Goal: Task Accomplishment & Management: Manage account settings

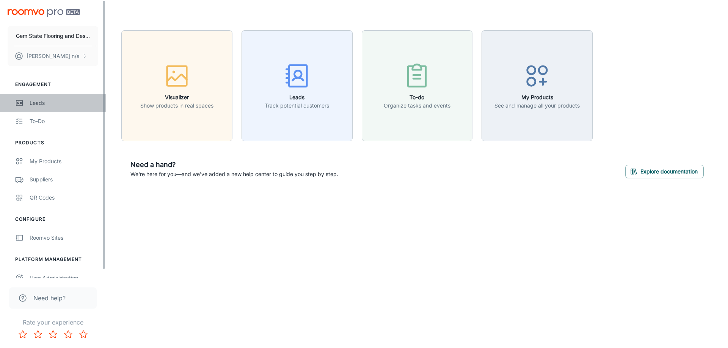
click at [53, 107] on div "Leads" at bounding box center [64, 103] width 69 height 8
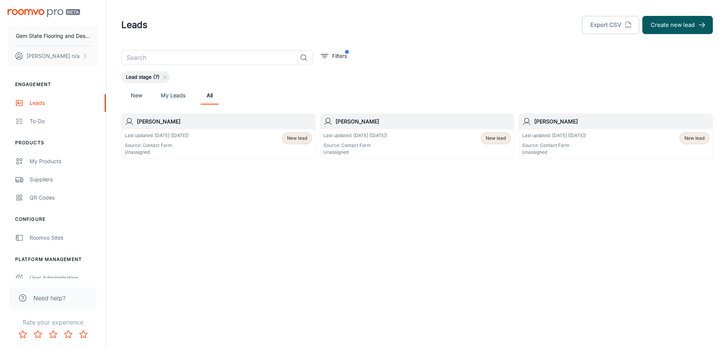
click at [216, 144] on div "Last updated: [DATE] ([DATE]) Source: Contact Form Unassigned New lead" at bounding box center [218, 143] width 187 height 23
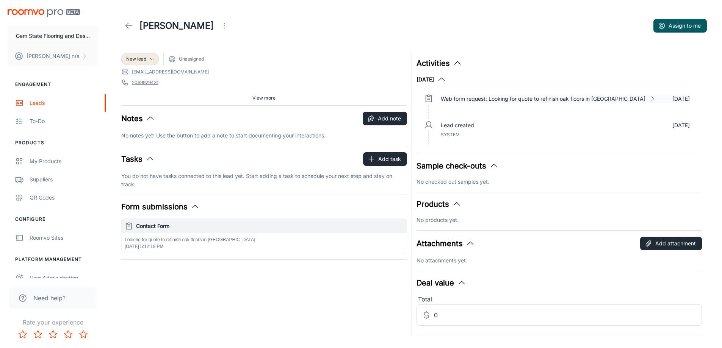
click at [572, 97] on p "Web form request: Looking for quote to refinish oak floors in [GEOGRAPHIC_DATA]" at bounding box center [543, 99] width 205 height 8
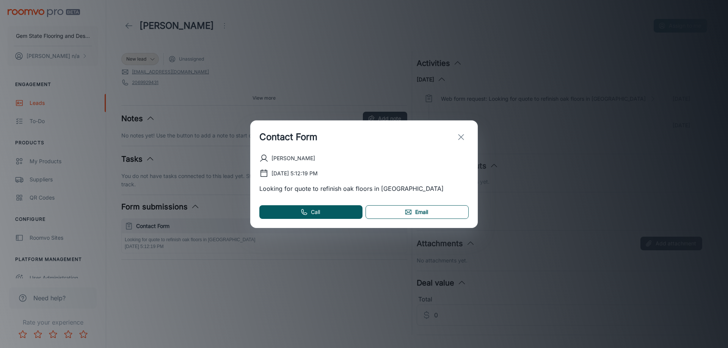
click at [417, 213] on link "Email" at bounding box center [416, 212] width 103 height 14
click at [460, 137] on icon "exit" at bounding box center [460, 137] width 9 height 9
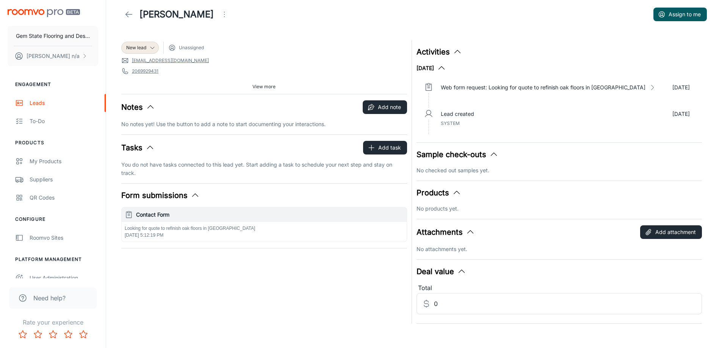
scroll to position [17, 0]
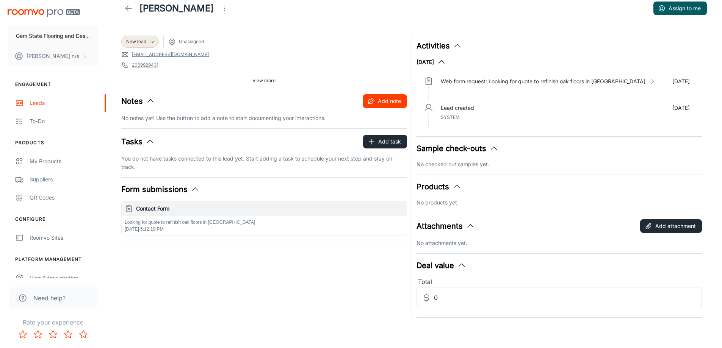
click at [392, 102] on button "Add note" at bounding box center [385, 101] width 44 height 14
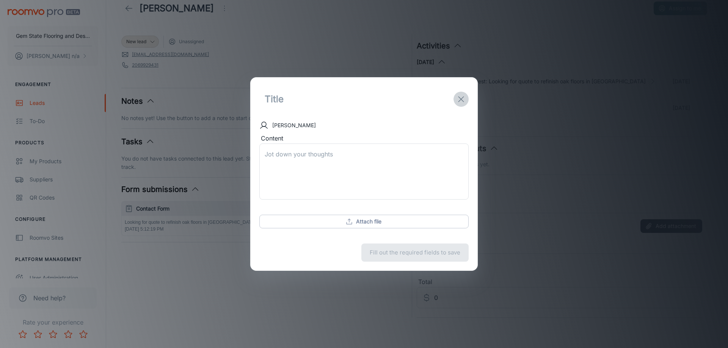
click at [465, 100] on icon "exit" at bounding box center [460, 99] width 9 height 9
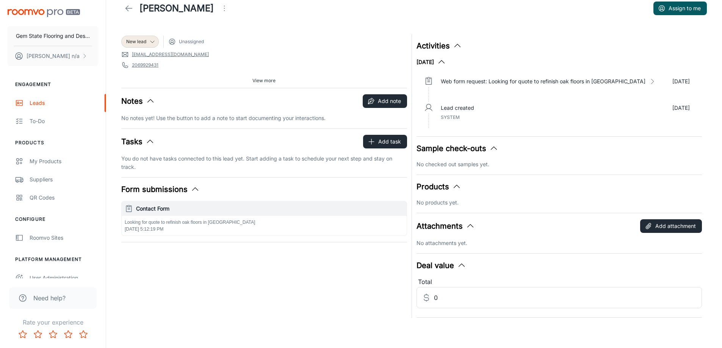
click at [150, 140] on polyline "button" at bounding box center [150, 141] width 6 height 3
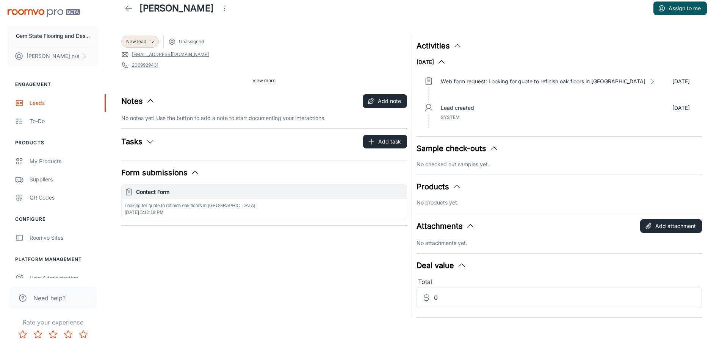
click at [150, 140] on icon "button" at bounding box center [150, 141] width 9 height 9
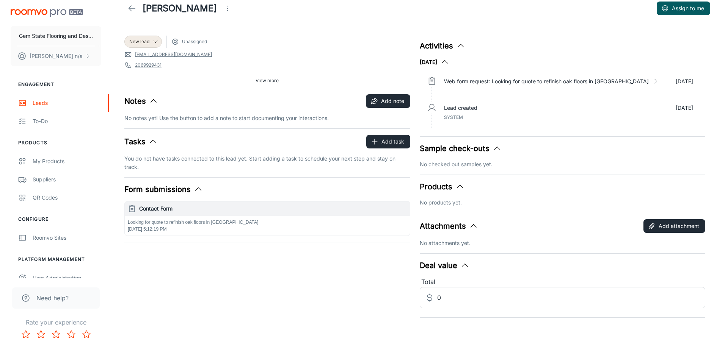
scroll to position [0, 0]
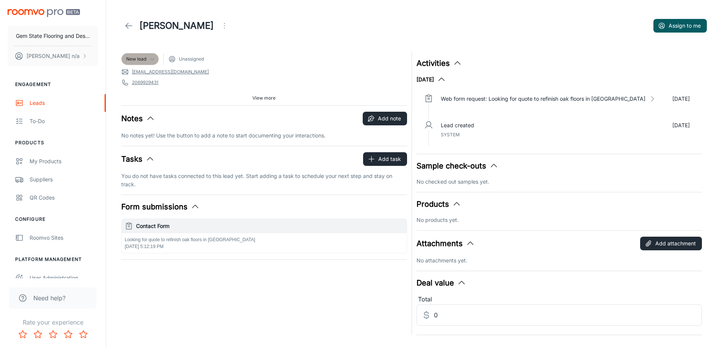
click at [150, 58] on polyline at bounding box center [152, 59] width 4 height 2
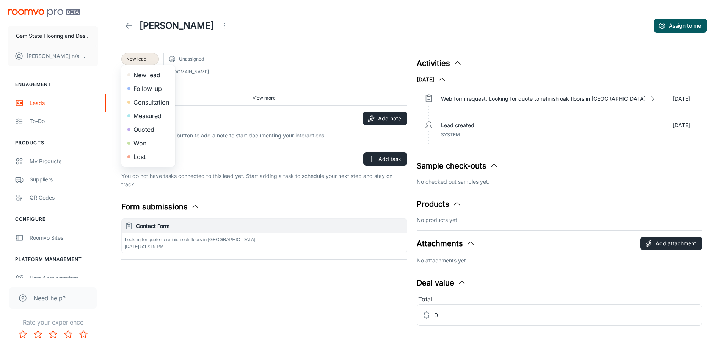
click at [156, 152] on li "Lost" at bounding box center [148, 157] width 54 height 14
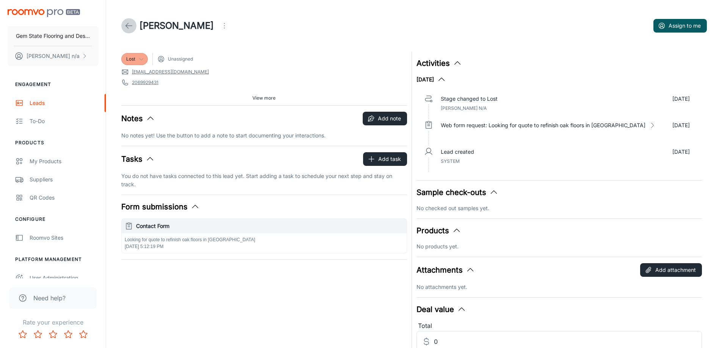
click at [132, 27] on icon at bounding box center [128, 25] width 9 height 9
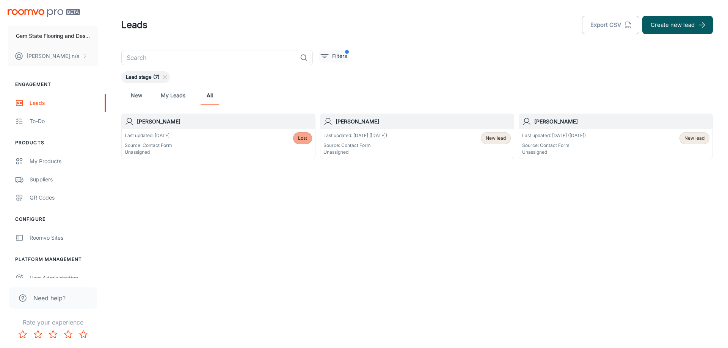
click at [337, 55] on p "Filters" at bounding box center [339, 56] width 15 height 8
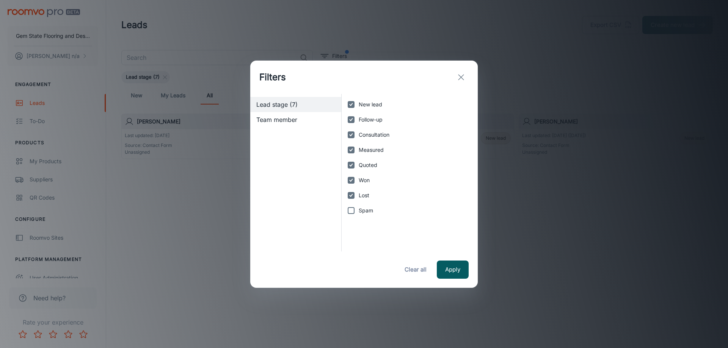
click at [460, 75] on icon "exit" at bounding box center [460, 77] width 9 height 9
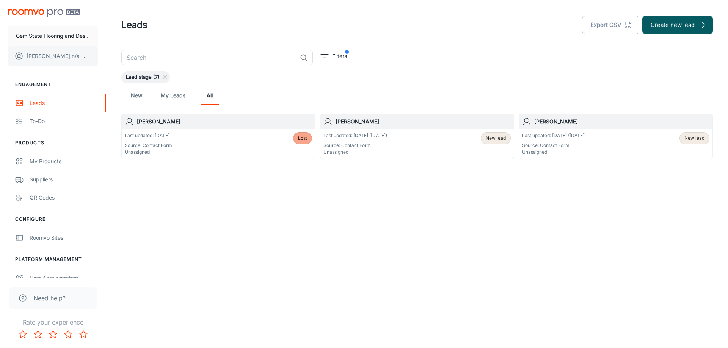
click at [61, 55] on button "[PERSON_NAME] n/a" at bounding box center [53, 56] width 91 height 20
click at [144, 195] on div at bounding box center [364, 174] width 728 height 348
click at [86, 54] on icon "scrollable content" at bounding box center [84, 56] width 6 height 6
click at [145, 207] on div at bounding box center [364, 174] width 728 height 348
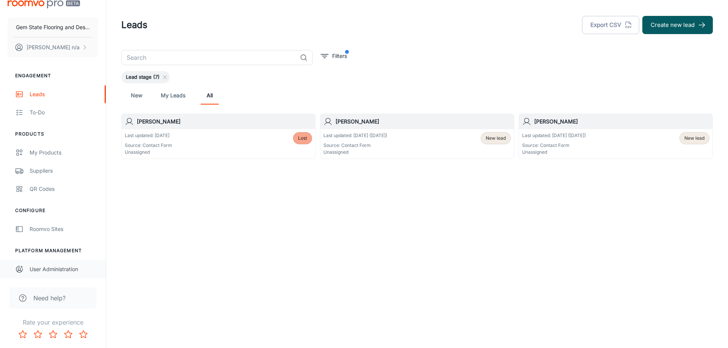
click at [61, 268] on div "User Administration" at bounding box center [64, 269] width 69 height 8
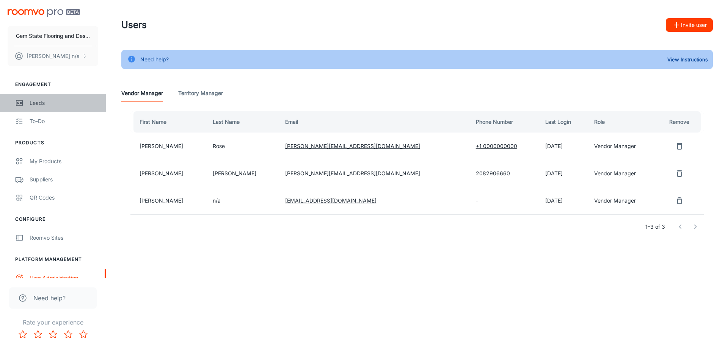
click at [48, 99] on div "Leads" at bounding box center [64, 103] width 69 height 8
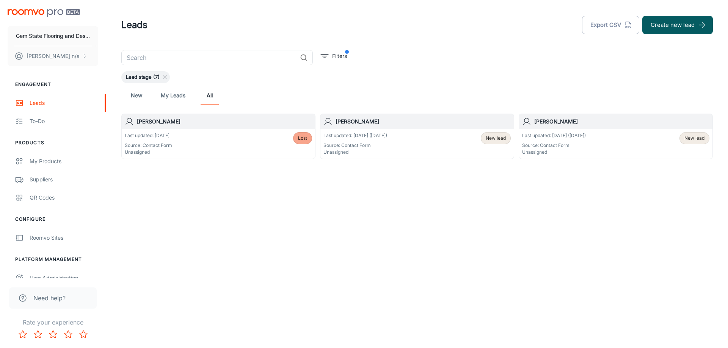
click at [387, 143] on p "Source: Contact Form" at bounding box center [355, 145] width 64 height 7
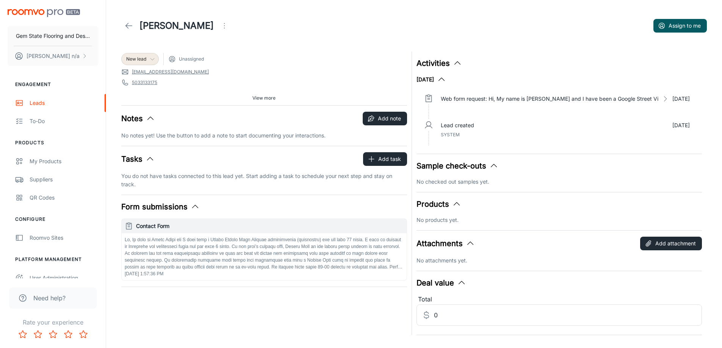
click at [146, 58] on span "New lead" at bounding box center [136, 59] width 20 height 7
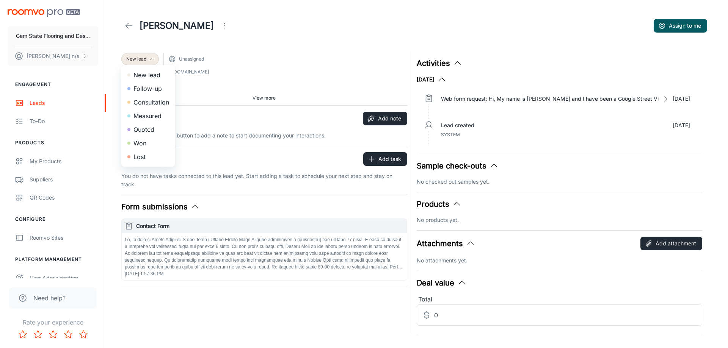
click at [146, 156] on li "Lost" at bounding box center [148, 157] width 54 height 14
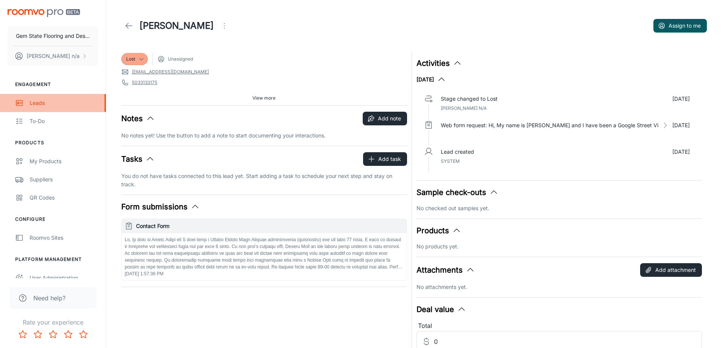
click at [36, 101] on div "Leads" at bounding box center [64, 103] width 69 height 8
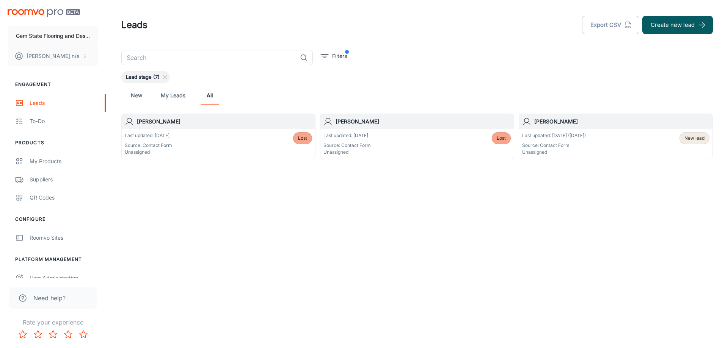
click at [578, 146] on p "Source: Contact Form" at bounding box center [554, 145] width 64 height 7
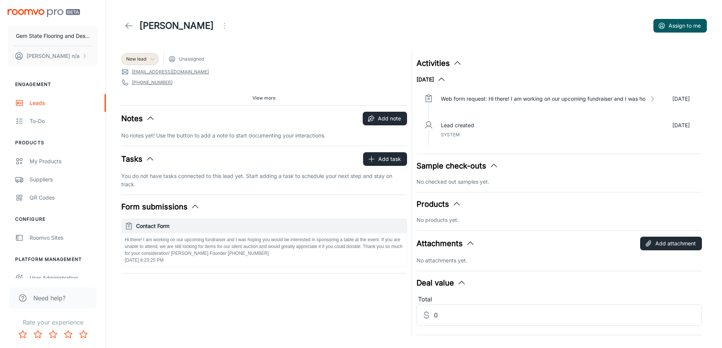
click at [146, 60] on span "New lead" at bounding box center [136, 59] width 20 height 7
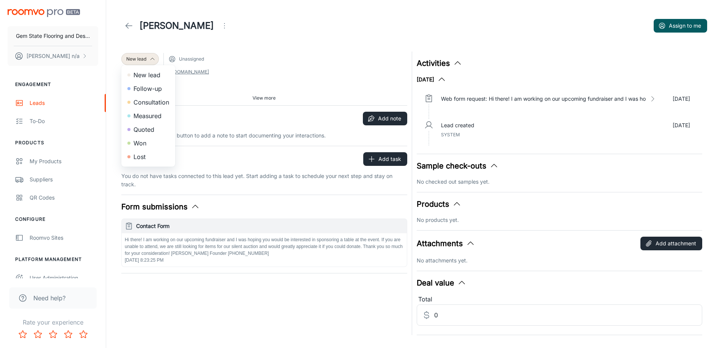
click at [139, 153] on li "Lost" at bounding box center [148, 157] width 54 height 14
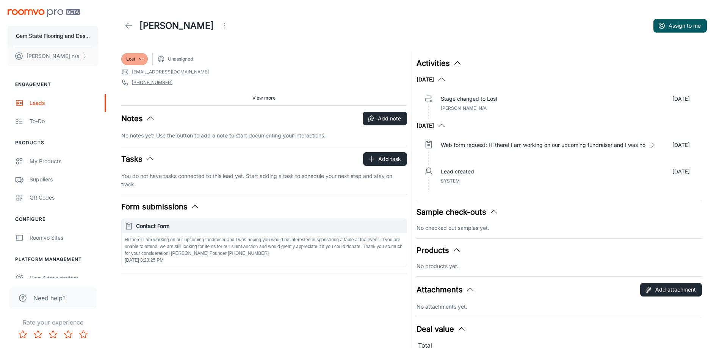
click at [45, 38] on p "Gem State Flooring and Design" at bounding box center [53, 36] width 74 height 8
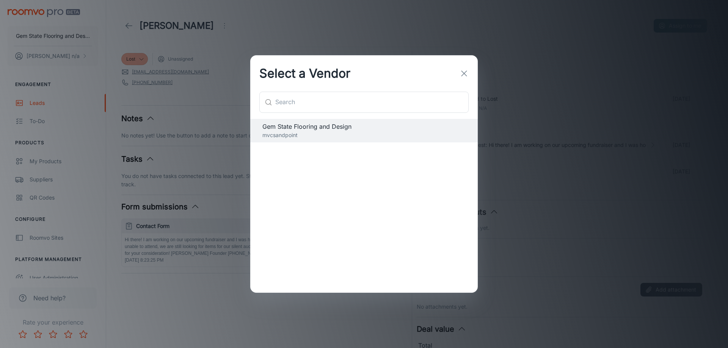
click at [469, 76] on button "button" at bounding box center [463, 73] width 15 height 15
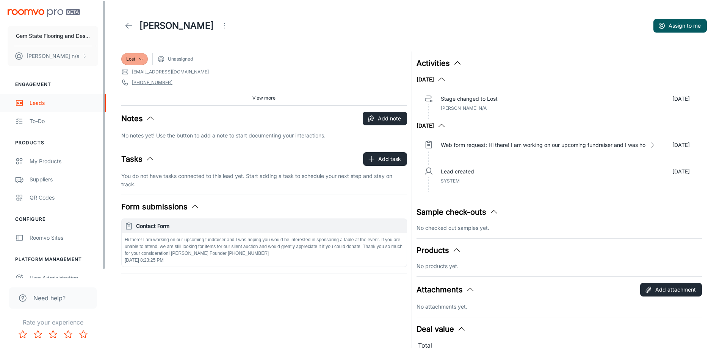
click at [55, 102] on div "Leads" at bounding box center [64, 103] width 69 height 8
